Goal: Information Seeking & Learning: Understand process/instructions

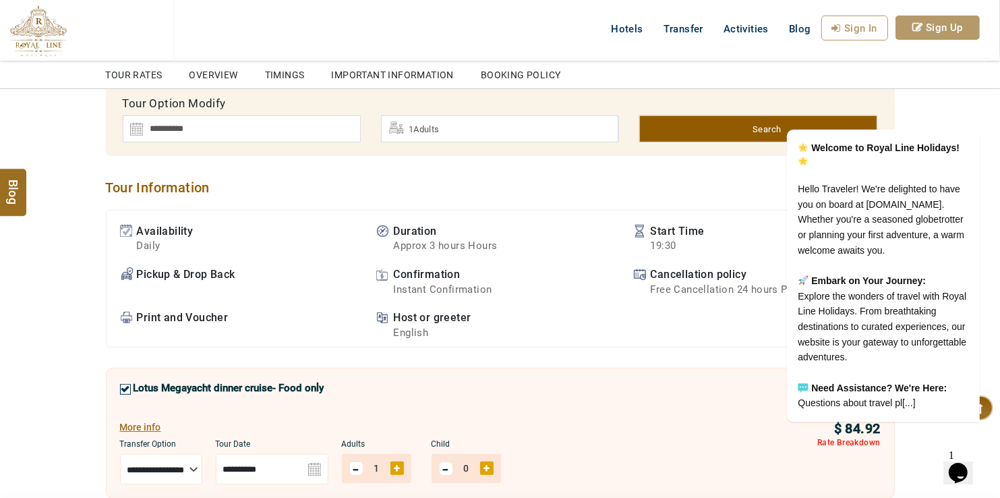
scroll to position [353, 0]
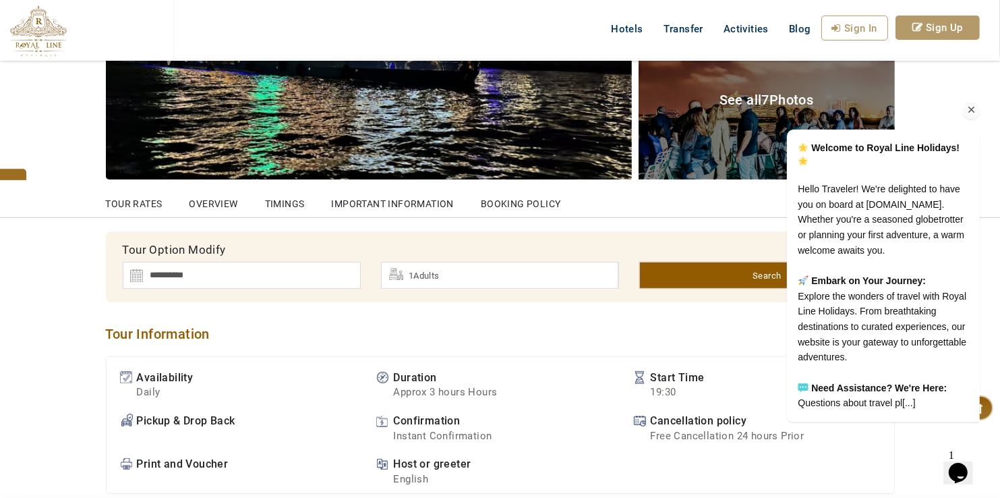
click at [976, 104] on icon "Chat attention grabber" at bounding box center [971, 110] width 12 height 12
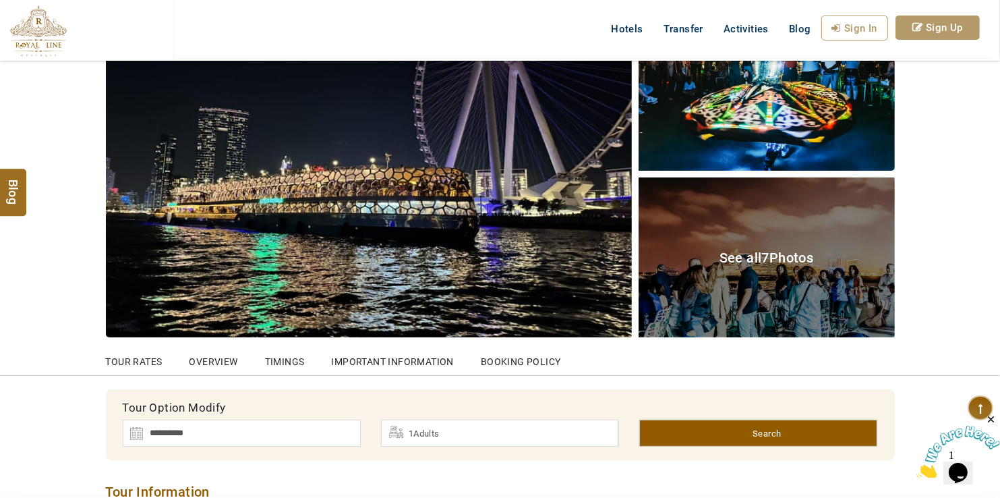
scroll to position [218, 0]
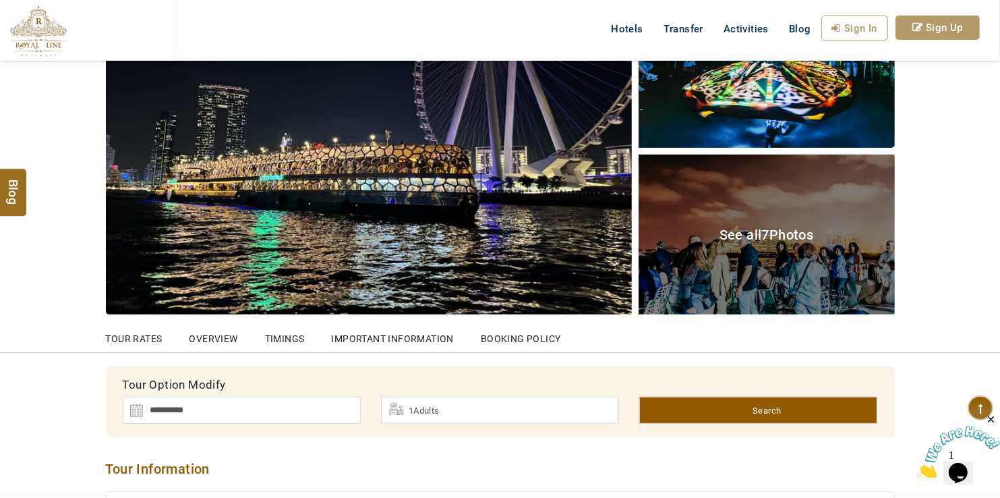
click at [382, 338] on link "Important Information" at bounding box center [393, 333] width 122 height 37
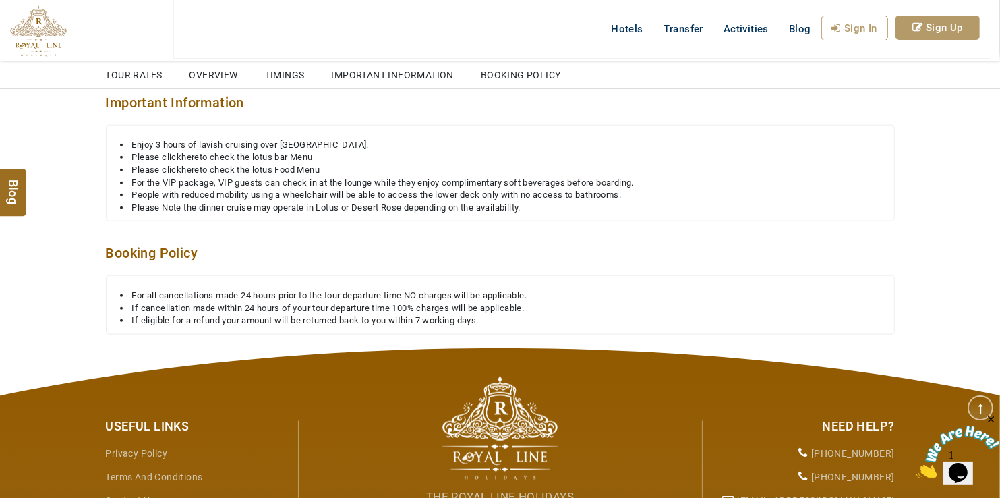
click at [191, 152] on link "here" at bounding box center [190, 157] width 18 height 10
drag, startPoint x: 256, startPoint y: 163, endPoint x: 286, endPoint y: 167, distance: 29.9
click at [256, 164] on li "Please click here to check the lotus Food Menu" at bounding box center [500, 170] width 761 height 13
click at [297, 167] on li "Please click here to check the lotus Food Menu" at bounding box center [500, 170] width 761 height 13
click at [175, 167] on li "Please click here to check the lotus Food Menu" at bounding box center [500, 170] width 761 height 13
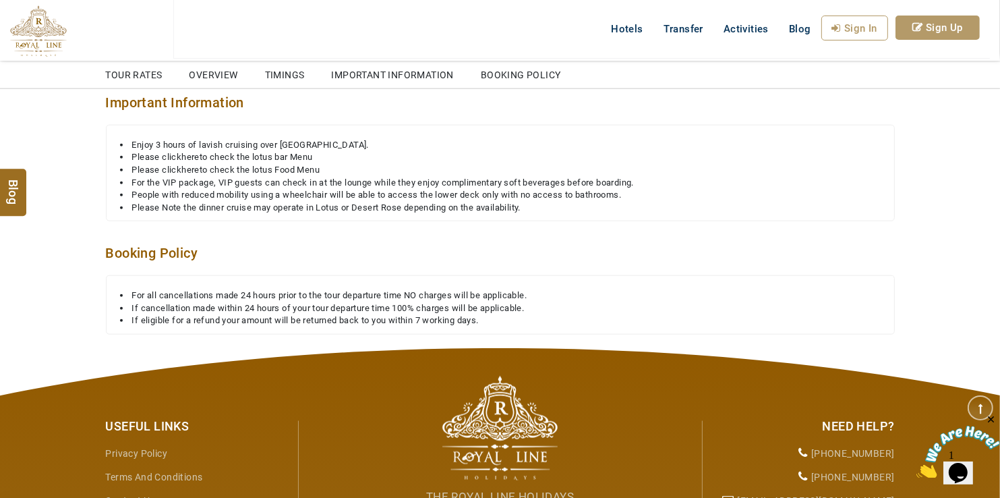
click at [167, 166] on li "Please click here to check the lotus Food Menu" at bounding box center [500, 170] width 761 height 13
click at [179, 165] on li "Please click here to check the lotus Food Menu" at bounding box center [500, 170] width 761 height 13
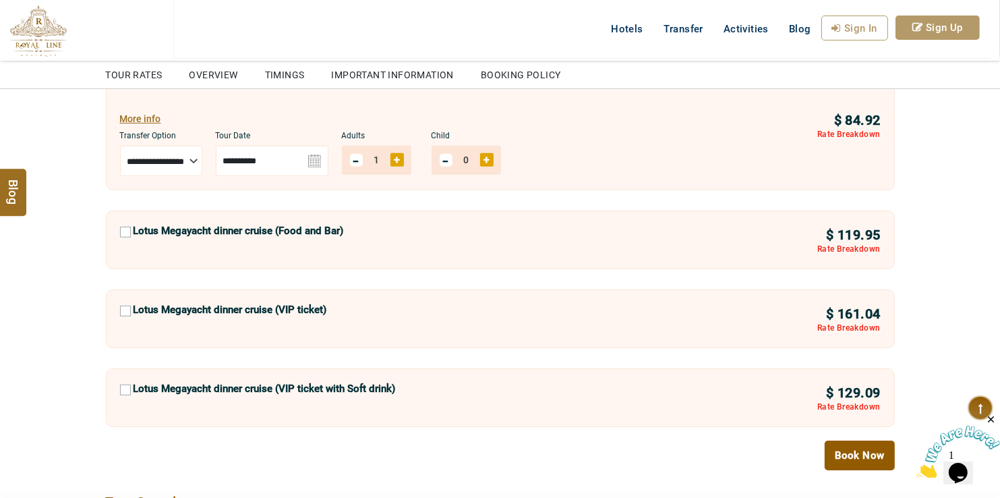
scroll to position [673, 0]
